Goal: Obtain resource: Download file/media

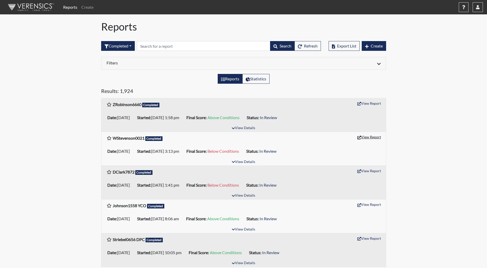
click at [370, 137] on button "View Report" at bounding box center [369, 137] width 28 height 8
click at [363, 103] on button "View Report" at bounding box center [369, 103] width 28 height 8
click at [244, 128] on button "View Details" at bounding box center [243, 128] width 28 height 7
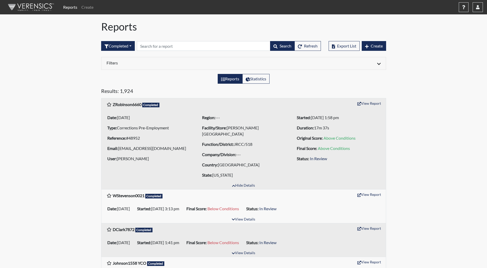
click at [41, 9] on img at bounding box center [30, 6] width 59 height 15
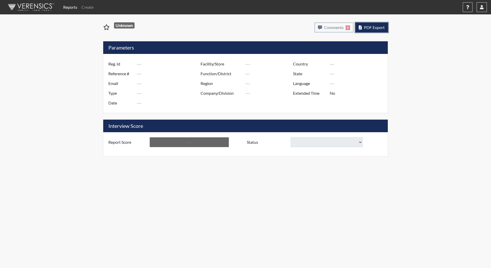
click at [371, 26] on span "PDF Export" at bounding box center [374, 27] width 21 height 5
type input "WStevenson0021"
type input "48951"
type input "dustins_bro@yahoo.com"
type input "Corrections Pre-Employment"
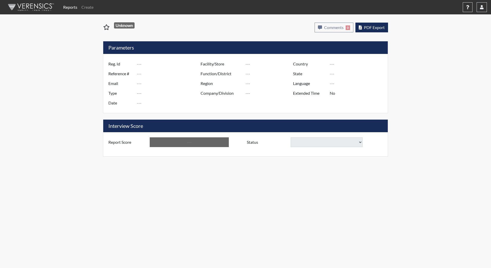
type input "Aug 8, 2025"
type input "[PERSON_NAME][GEOGRAPHIC_DATA]"
type input "JRCC/518"
type input "[GEOGRAPHIC_DATA]"
type input "[US_STATE]"
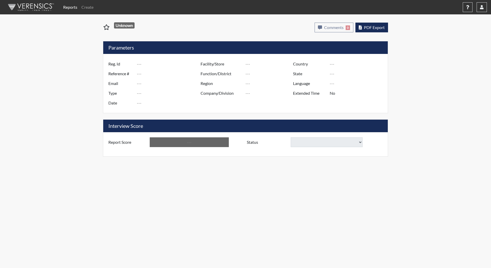
type input "English"
type input "Below Conditions"
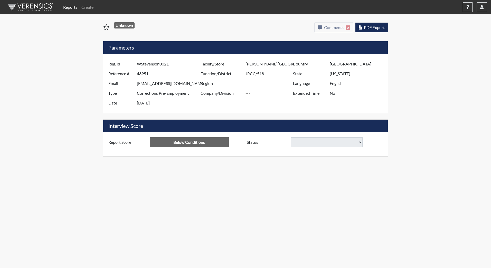
select select
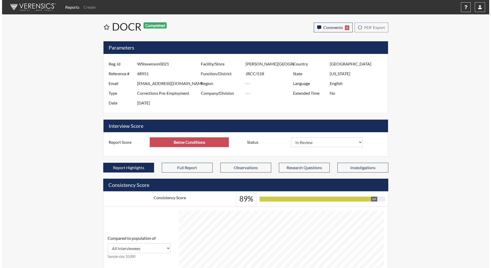
scroll to position [85, 213]
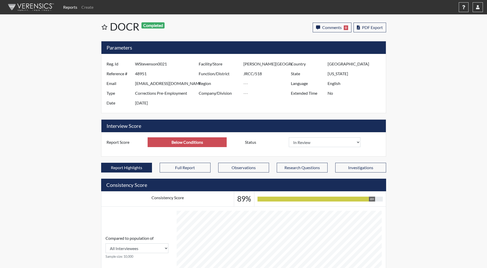
click at [18, 8] on img at bounding box center [30, 6] width 59 height 15
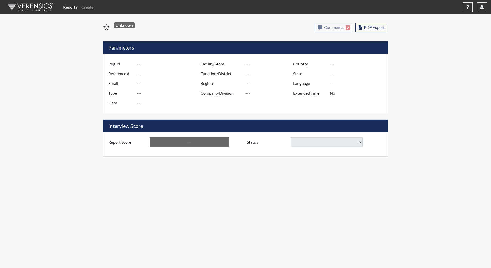
type input "ZRobinson6660"
type input "48952"
type input "[EMAIL_ADDRESS][DOMAIN_NAME]"
type input "Corrections Pre-Employment"
type input "Aug 8, 2025"
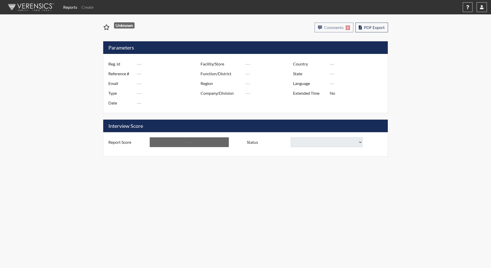
type input "[PERSON_NAME][GEOGRAPHIC_DATA]"
type input "JRCC/518"
type input "[GEOGRAPHIC_DATA]"
type input "[US_STATE]"
type input "English"
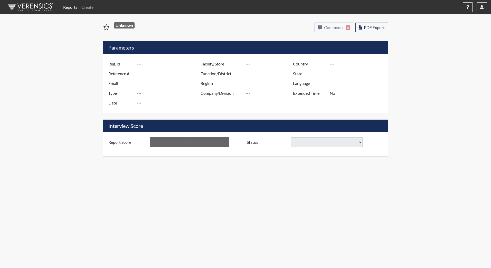
type input "Above Conditions"
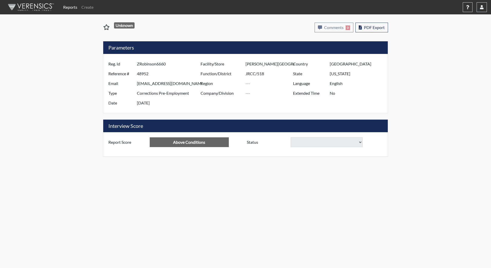
select select
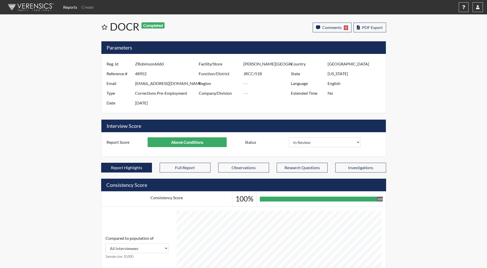
scroll to position [85, 213]
click at [378, 27] on span "PDF Export" at bounding box center [372, 27] width 21 height 5
